Goal: Task Accomplishment & Management: Manage account settings

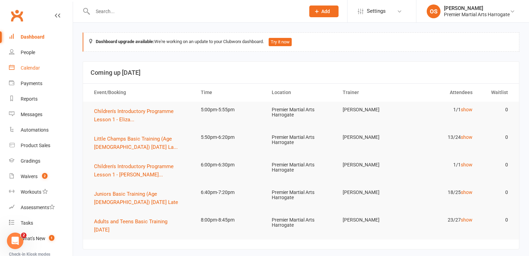
click at [32, 70] on div "Calendar" at bounding box center [30, 68] width 19 height 6
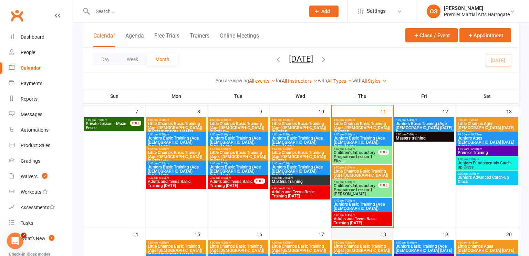
scroll to position [144, 0]
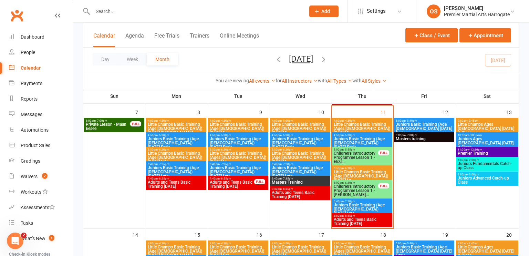
click at [362, 139] on span "Juniors Basic Training (Age 8-12) Thursday Early" at bounding box center [361, 143] width 57 height 12
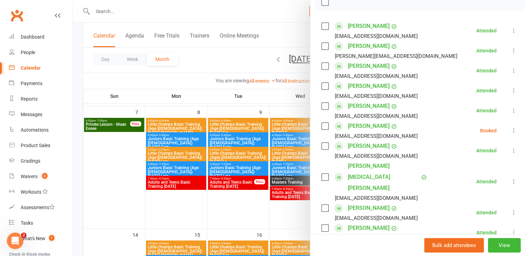
scroll to position [0, 0]
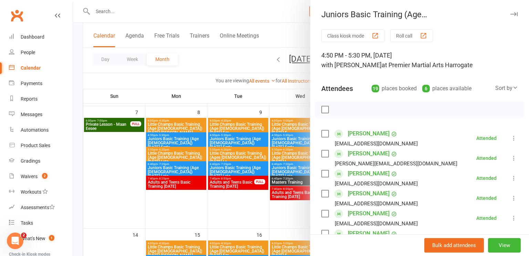
click at [226, 66] on div at bounding box center [301, 128] width 456 height 256
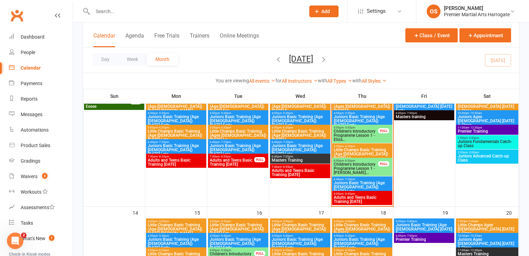
scroll to position [167, 0]
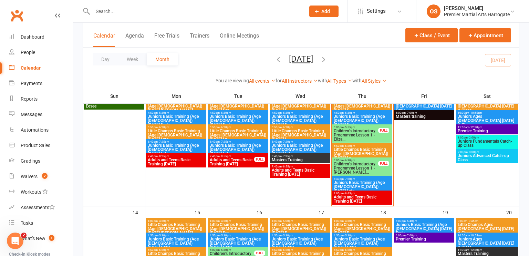
click at [143, 11] on input "text" at bounding box center [196, 12] width 210 height 10
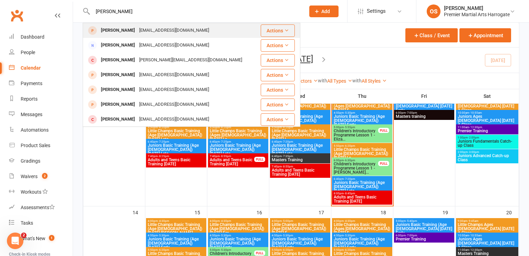
type input "alexandros"
click at [111, 31] on div "[PERSON_NAME]" at bounding box center [118, 30] width 38 height 10
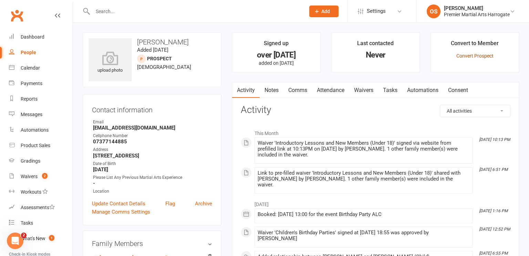
click at [471, 56] on link "Convert Prospect" at bounding box center [474, 56] width 37 height 6
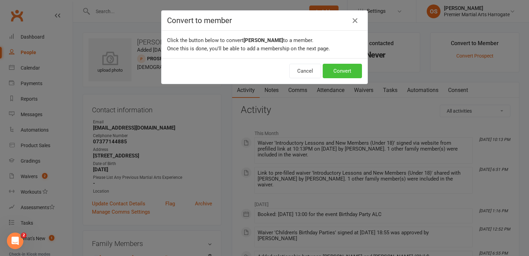
click at [333, 69] on button "Convert" at bounding box center [342, 71] width 39 height 14
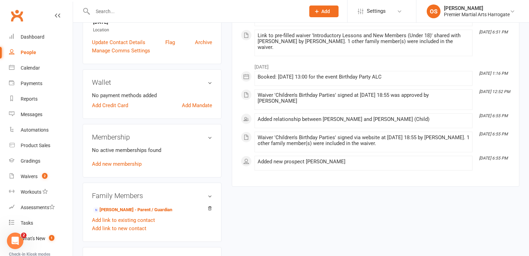
scroll to position [164, 0]
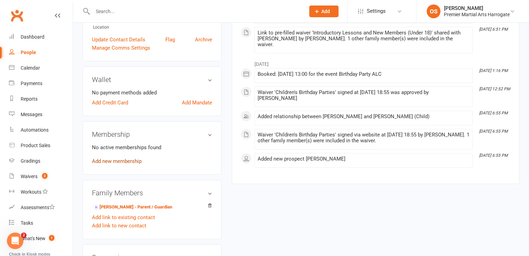
click at [128, 164] on link "Add new membership" at bounding box center [117, 161] width 50 height 6
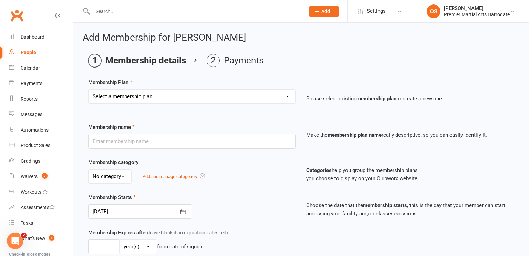
click at [292, 98] on select "Select a membership plan Create new Membership Plan Basic Training Black Belt T…" at bounding box center [191, 96] width 207 height 14
select select "1"
click at [88, 89] on select "Select a membership plan Create new Membership Plan Basic Training Black Belt T…" at bounding box center [191, 96] width 207 height 14
type input "Basic Training"
type input "0"
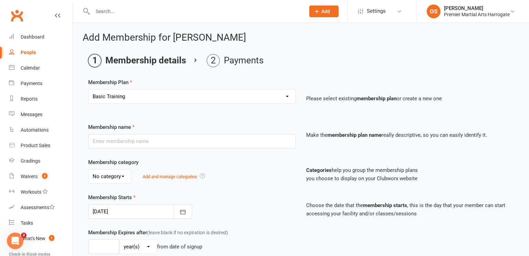
type input "1"
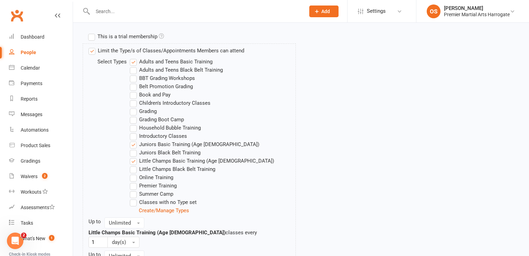
scroll to position [446, 0]
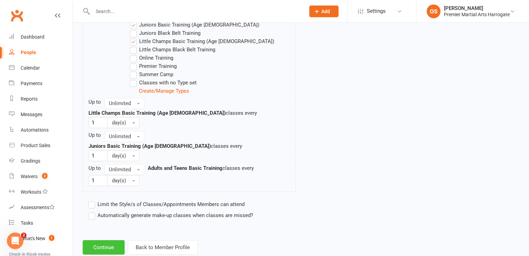
click at [105, 240] on button "Continue" at bounding box center [104, 247] width 42 height 14
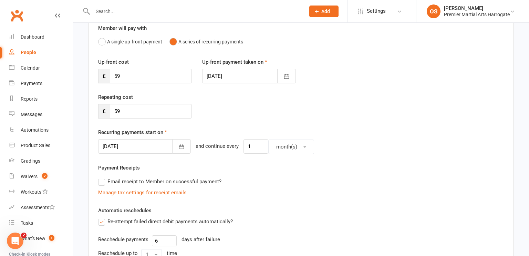
scroll to position [64, 0]
click at [171, 79] on input "59" at bounding box center [151, 75] width 82 height 14
type input "5"
type input "0"
click at [178, 143] on icon "button" at bounding box center [181, 146] width 7 height 7
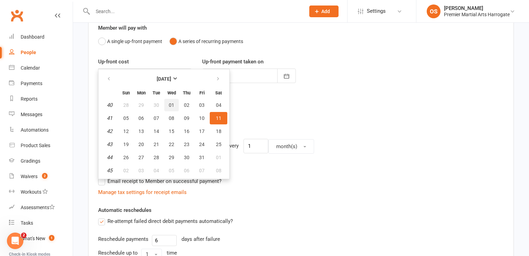
click at [170, 105] on span "01" at bounding box center [172, 105] width 6 height 6
type input "01 Oct 2025"
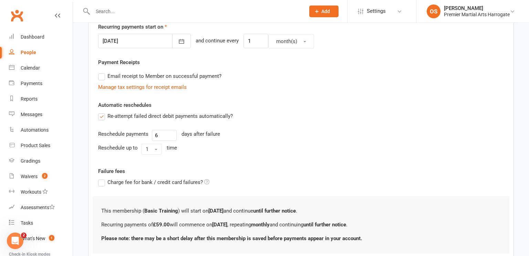
scroll to position [216, 0]
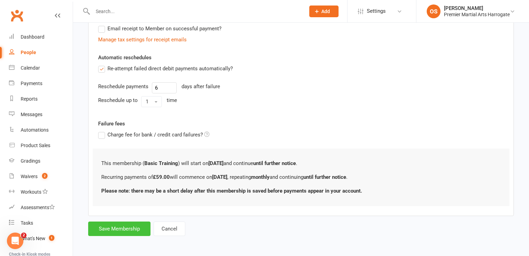
click at [122, 229] on button "Save Membership" at bounding box center [119, 228] width 62 height 14
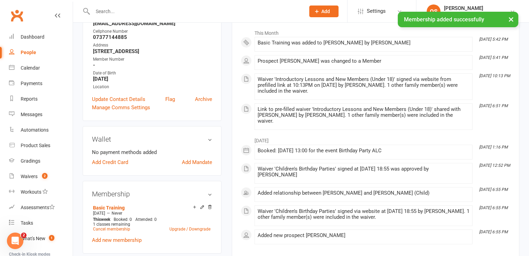
scroll to position [107, 0]
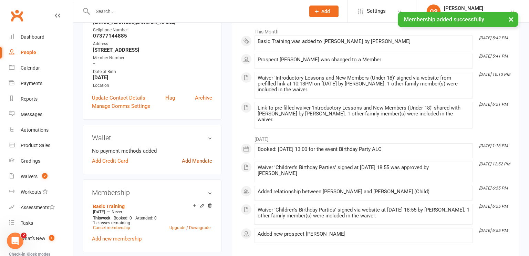
click at [197, 165] on link "Add Mandate" at bounding box center [197, 161] width 30 height 8
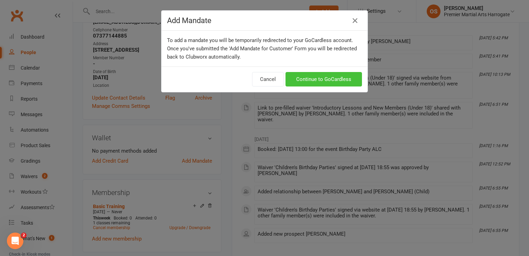
click at [315, 82] on link "Continue to GoCardless" at bounding box center [323, 79] width 76 height 14
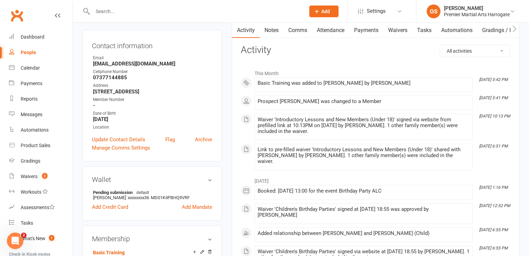
scroll to position [63, 0]
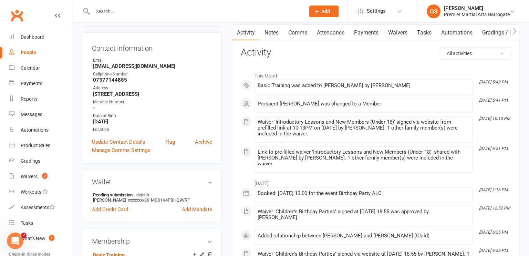
click at [177, 143] on div "Update Contact Details Flag Archive" at bounding box center [152, 142] width 120 height 8
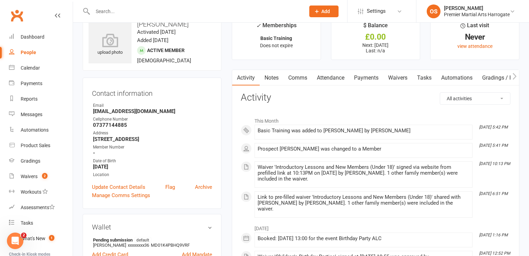
scroll to position [0, 0]
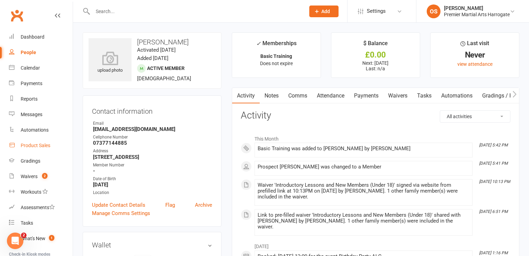
click at [30, 147] on div "Product Sales" at bounding box center [36, 146] width 30 height 6
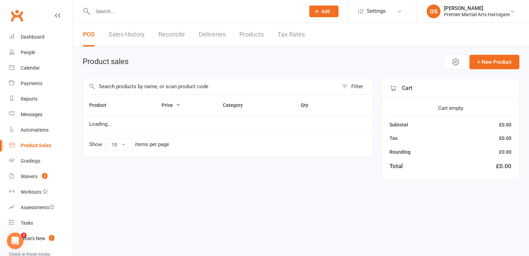
select select "100"
click at [205, 90] on input "text" at bounding box center [210, 86] width 255 height 16
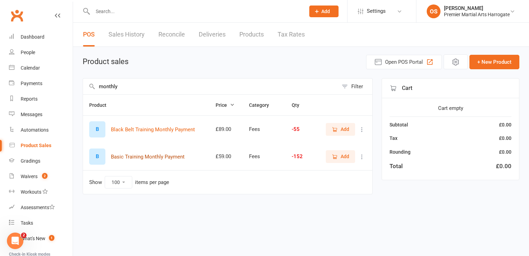
type input "monthly"
click at [152, 157] on button "Basic Training Monthly Payment" at bounding box center [148, 156] width 74 height 8
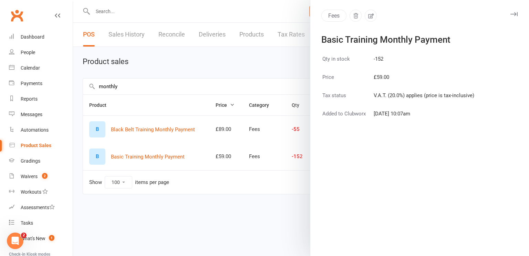
click at [217, 60] on div at bounding box center [301, 128] width 456 height 256
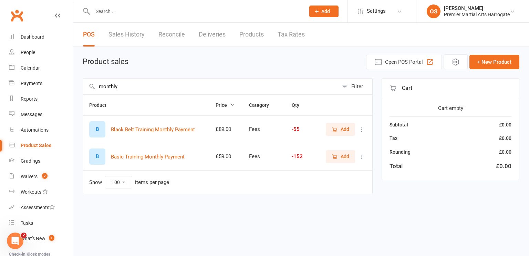
click at [343, 159] on span "Add" at bounding box center [344, 156] width 9 height 8
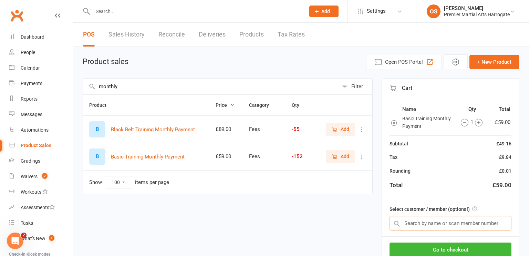
click at [432, 224] on input "text" at bounding box center [450, 223] width 122 height 14
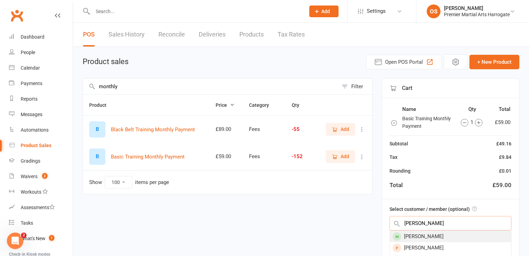
type input "nikas"
click at [433, 233] on div "[PERSON_NAME]" at bounding box center [450, 236] width 121 height 11
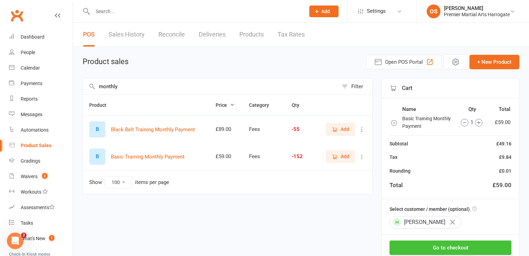
click at [433, 248] on button "Go to checkout" at bounding box center [450, 247] width 122 height 14
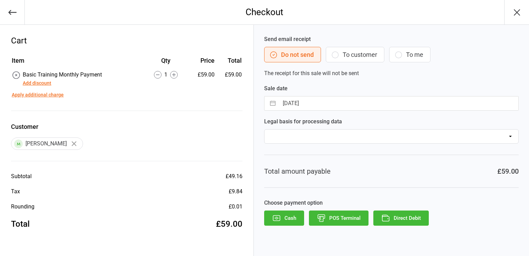
click at [44, 85] on button "Add discount" at bounding box center [37, 83] width 29 height 7
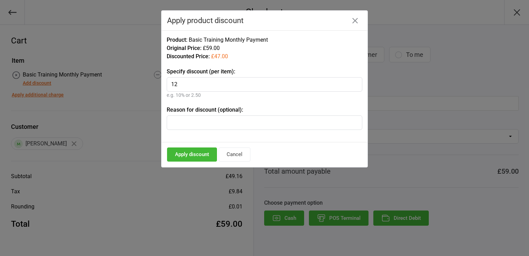
click at [199, 117] on input "text" at bounding box center [265, 122] width 196 height 14
click at [174, 83] on input "12" at bounding box center [265, 84] width 196 height 14
type input "22"
click at [184, 119] on input "text" at bounding box center [265, 122] width 196 height 14
click at [193, 157] on button "Apply discount" at bounding box center [192, 154] width 50 height 14
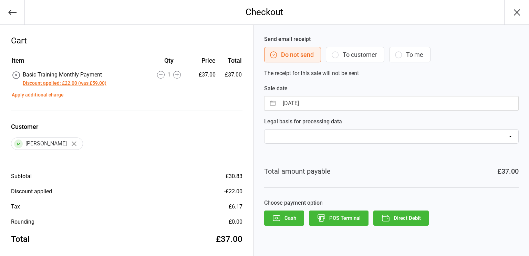
click at [411, 221] on button "Direct Debit" at bounding box center [400, 217] width 55 height 15
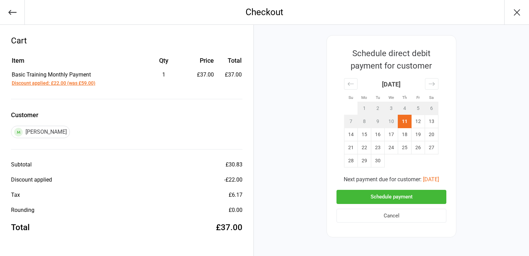
click at [398, 218] on button "Cancel" at bounding box center [391, 216] width 110 height 14
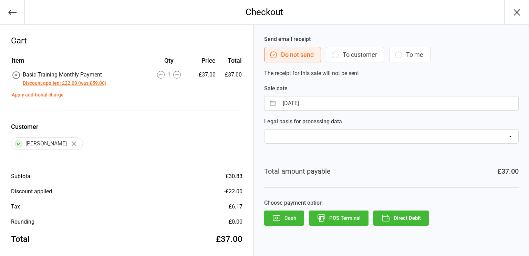
click at [338, 53] on icon "button" at bounding box center [335, 55] width 8 height 8
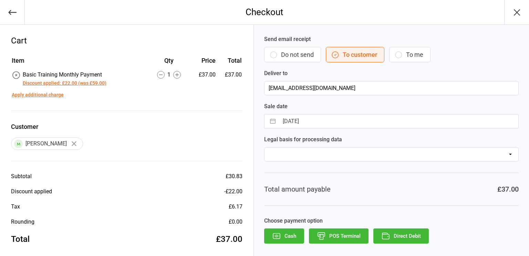
click at [387, 236] on icon "button" at bounding box center [385, 235] width 9 height 9
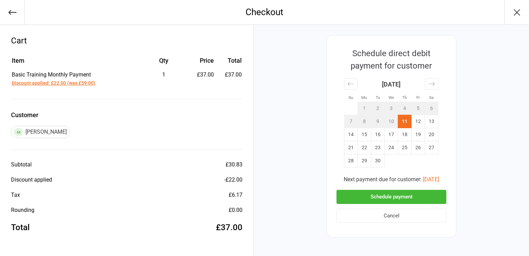
click at [392, 198] on button "Schedule payment" at bounding box center [391, 197] width 110 height 14
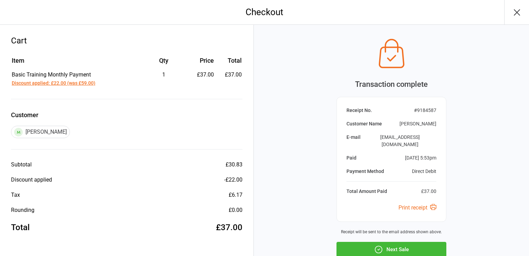
click at [383, 246] on button "Next Sale" at bounding box center [391, 249] width 110 height 15
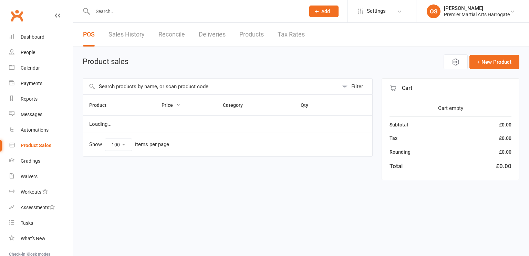
select select "100"
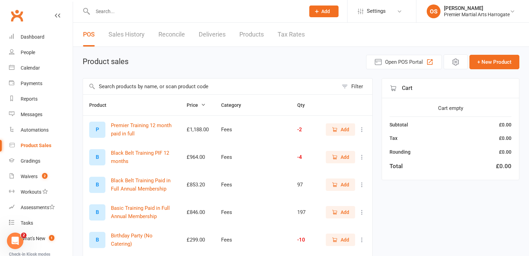
click at [112, 11] on input "text" at bounding box center [196, 12] width 210 height 10
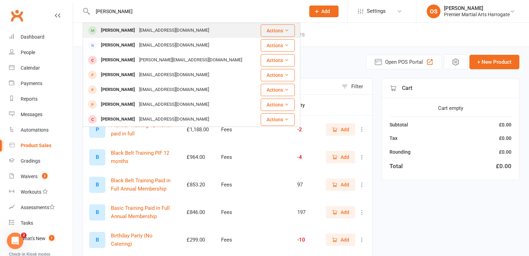
type input "alexandros"
click at [124, 33] on div "[PERSON_NAME]" at bounding box center [118, 30] width 38 height 10
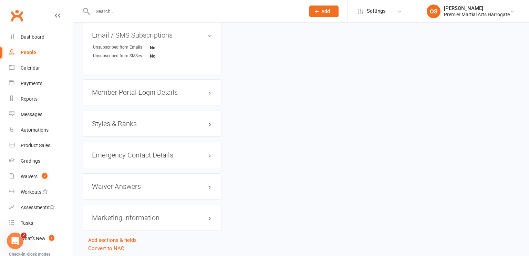
scroll to position [470, 0]
click at [144, 96] on h3 "Member Portal Login Details" at bounding box center [152, 92] width 120 height 8
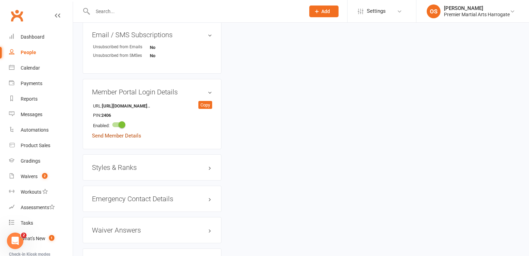
click at [118, 139] on link "Send Member Details" at bounding box center [116, 136] width 49 height 6
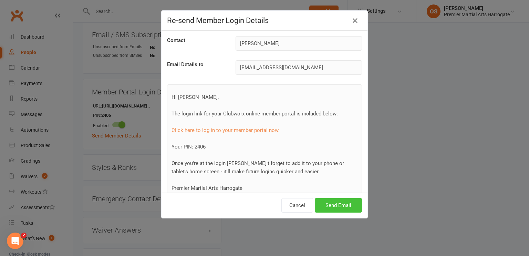
click at [327, 207] on button "Send Email" at bounding box center [338, 205] width 47 height 14
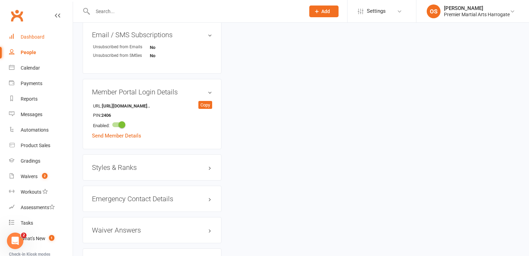
click at [41, 39] on div "Dashboard" at bounding box center [33, 37] width 24 height 6
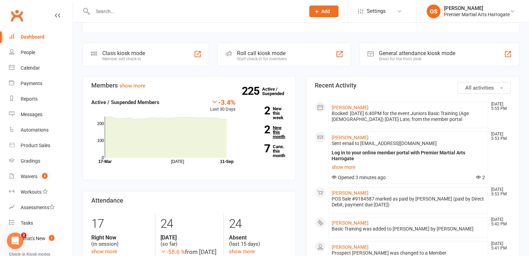
scroll to position [187, 0]
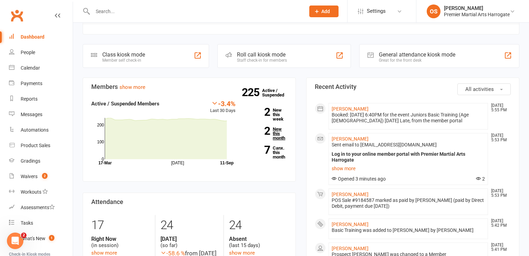
click at [276, 132] on link "2 New this month" at bounding box center [266, 133] width 41 height 13
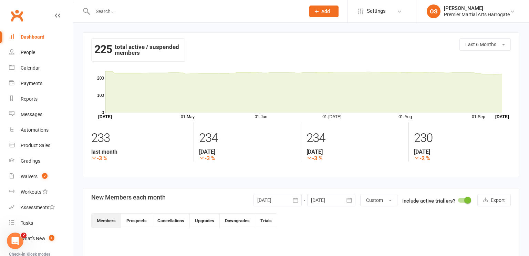
click at [33, 38] on div "Dashboard" at bounding box center [33, 37] width 24 height 6
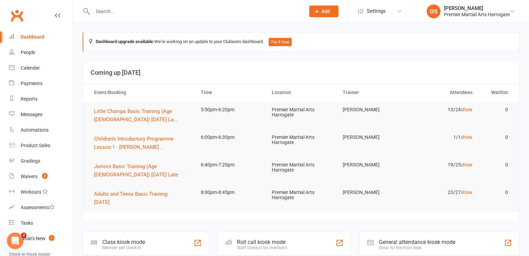
click at [168, 7] on input "text" at bounding box center [196, 12] width 210 height 10
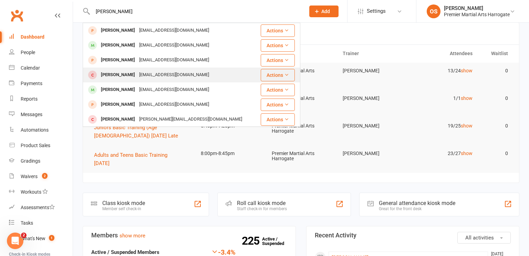
type input "sienna andrews"
click at [115, 76] on div "Darren Andrews" at bounding box center [118, 75] width 38 height 10
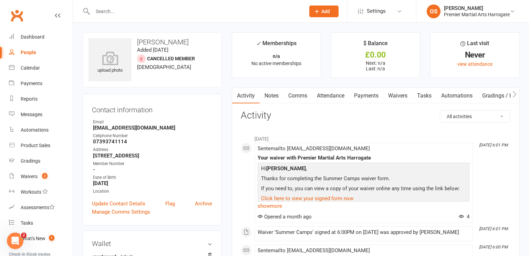
click at [139, 15] on input "text" at bounding box center [196, 12] width 210 height 10
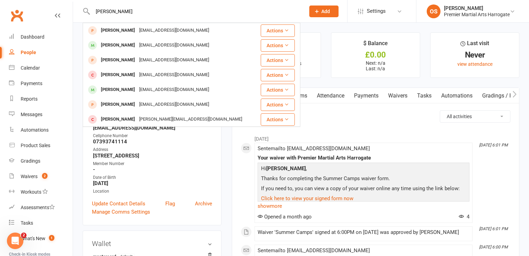
type input "sienna andrews"
click at [77, 15] on react-component "sienna andrews Andrew Stenson Apstenson@gmail.com Actions Sienna Huntridge Sien…" at bounding box center [150, 11] width 300 height 22
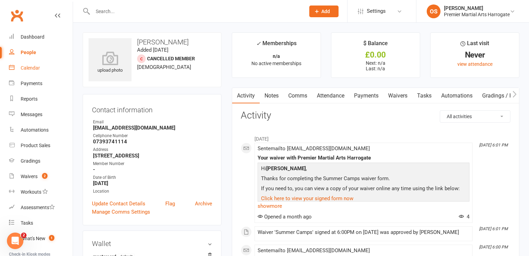
click at [36, 68] on div "Calendar" at bounding box center [30, 68] width 19 height 6
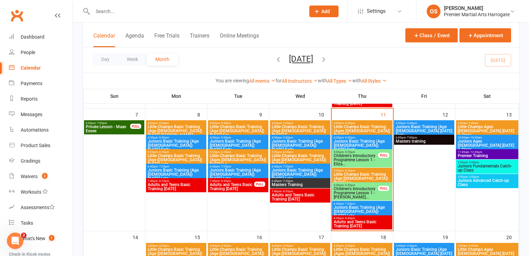
scroll to position [144, 0]
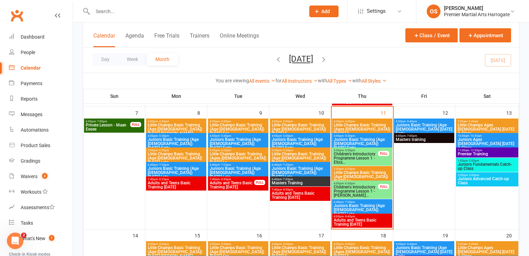
click at [359, 175] on span "Little Champs Basic Training (Age 5-7) Thursday La..." at bounding box center [361, 176] width 57 height 12
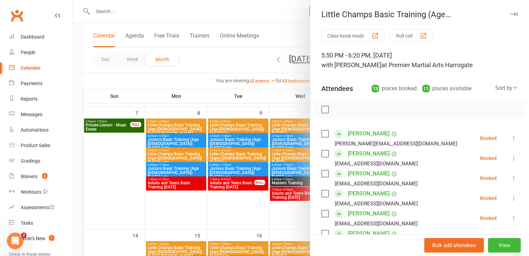
click at [420, 35] on button "Roll call" at bounding box center [411, 35] width 43 height 13
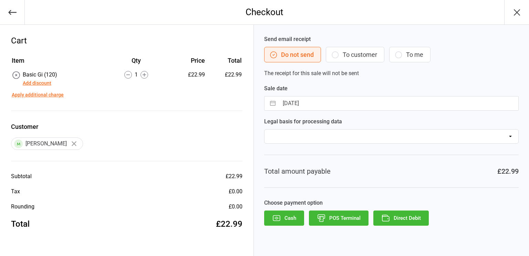
click at [339, 57] on button "To customer" at bounding box center [355, 54] width 59 height 15
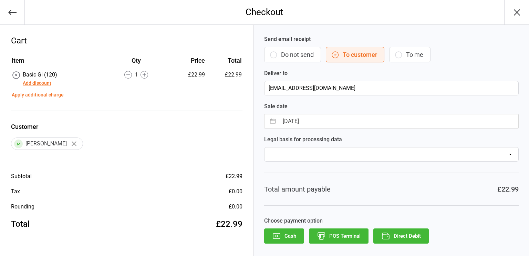
click at [394, 238] on button "Direct Debit" at bounding box center [400, 235] width 55 height 15
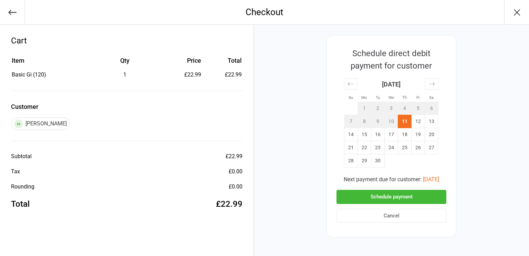
click at [388, 198] on button "Schedule payment" at bounding box center [391, 197] width 110 height 14
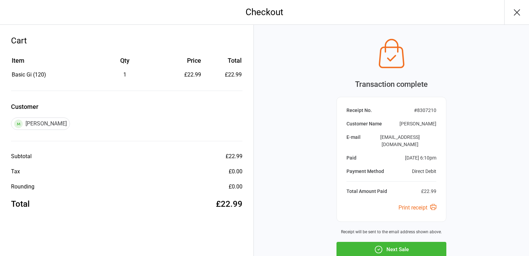
click at [385, 242] on button "Next Sale" at bounding box center [391, 249] width 110 height 15
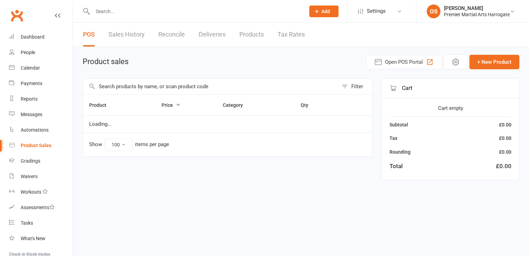
select select "100"
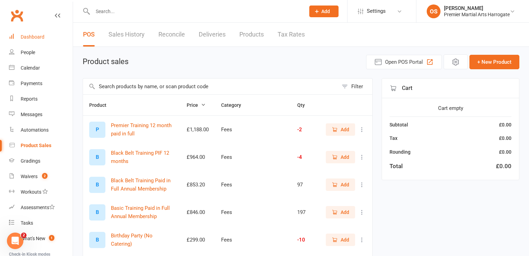
click at [38, 40] on link "Dashboard" at bounding box center [41, 36] width 64 height 15
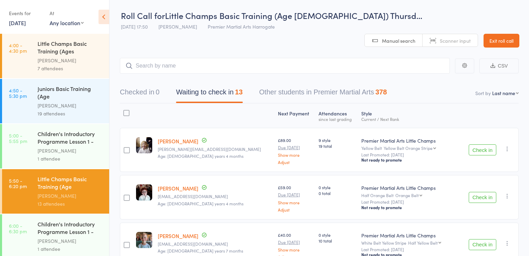
click at [49, 59] on div "[PERSON_NAME]" at bounding box center [71, 60] width 66 height 8
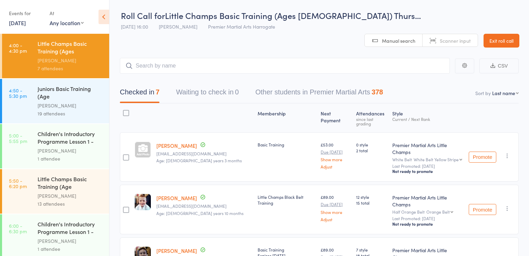
click at [63, 194] on div "[PERSON_NAME]" at bounding box center [71, 196] width 66 height 8
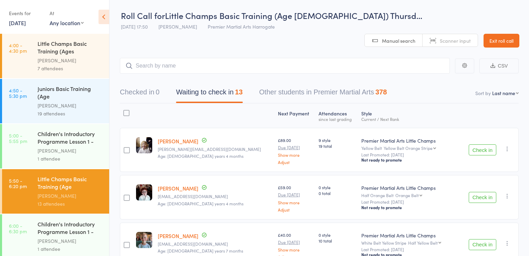
click at [103, 18] on icon at bounding box center [103, 17] width 11 height 14
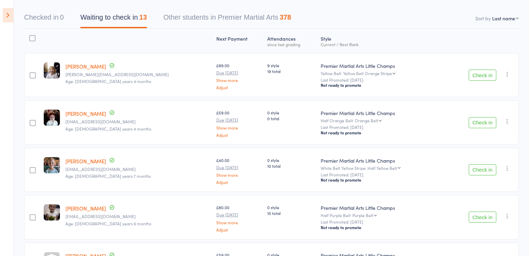
scroll to position [62, 0]
click at [477, 127] on div "Check in Check in Promote Send message Add Note Add Task Add Flag Remove Mark a…" at bounding box center [481, 121] width 73 height 44
click at [479, 124] on button "Check in" at bounding box center [482, 121] width 28 height 11
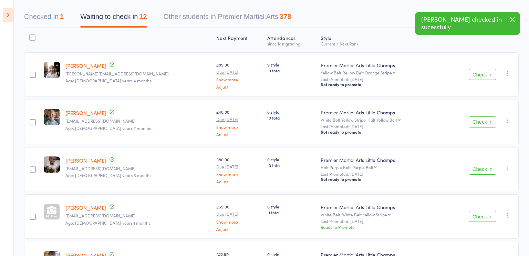
click at [481, 123] on button "Check in" at bounding box center [482, 121] width 28 height 11
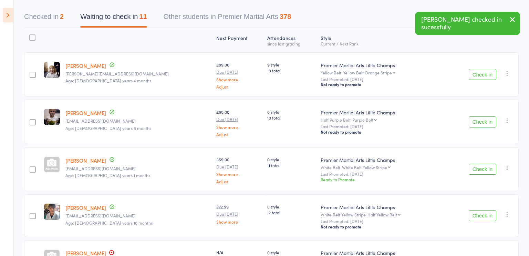
click at [481, 123] on button "Check in" at bounding box center [482, 121] width 28 height 11
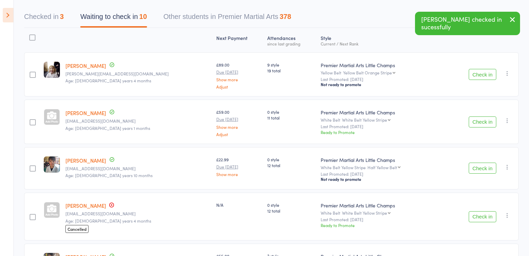
click at [481, 123] on button "Check in" at bounding box center [482, 121] width 28 height 11
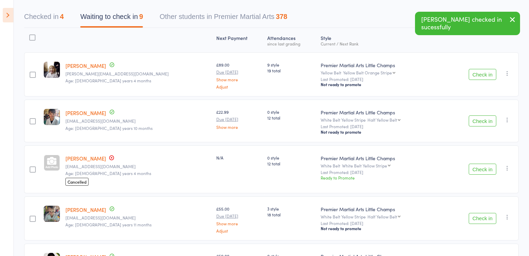
click at [480, 124] on button "Check in" at bounding box center [482, 120] width 28 height 11
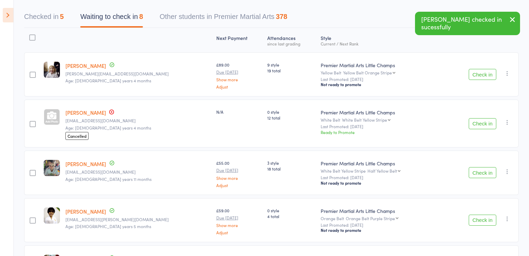
click at [475, 172] on button "Check in" at bounding box center [482, 172] width 28 height 11
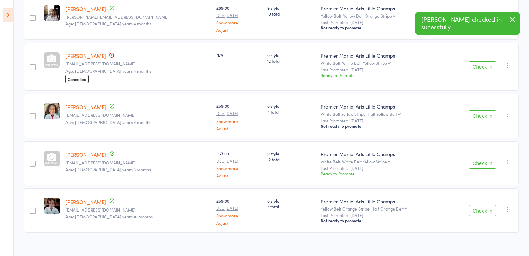
scroll to position [122, 0]
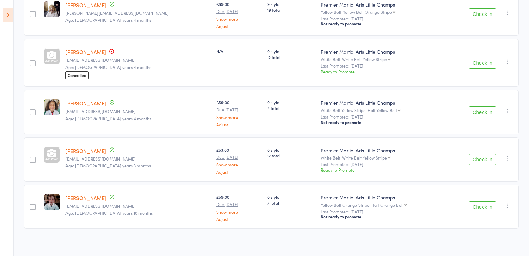
click at [485, 205] on button "Check in" at bounding box center [482, 206] width 28 height 11
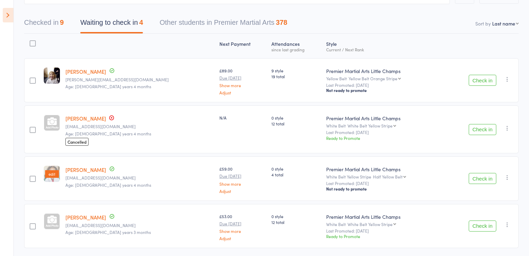
scroll to position [76, 0]
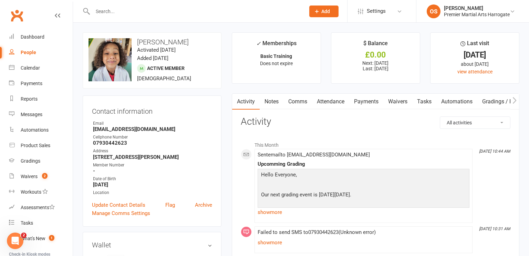
click at [363, 104] on link "Payments" at bounding box center [366, 102] width 34 height 16
